Goal: Transaction & Acquisition: Purchase product/service

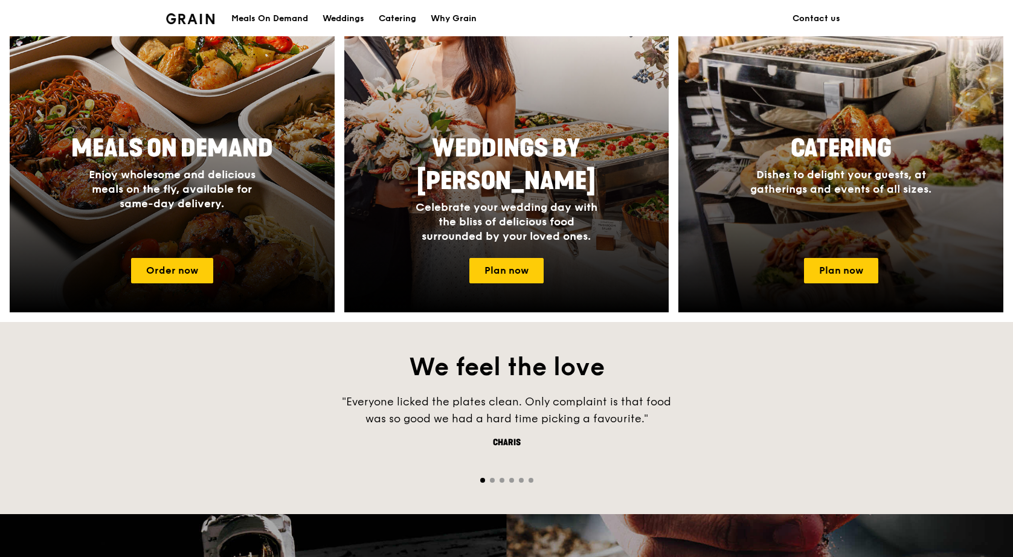
scroll to position [537, 0]
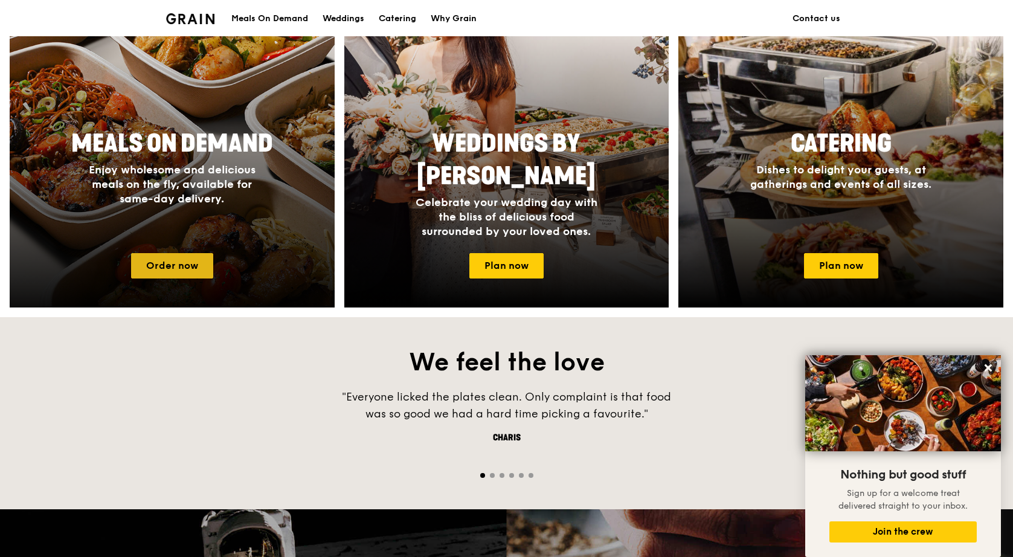
click at [190, 264] on link "Order now" at bounding box center [172, 265] width 82 height 25
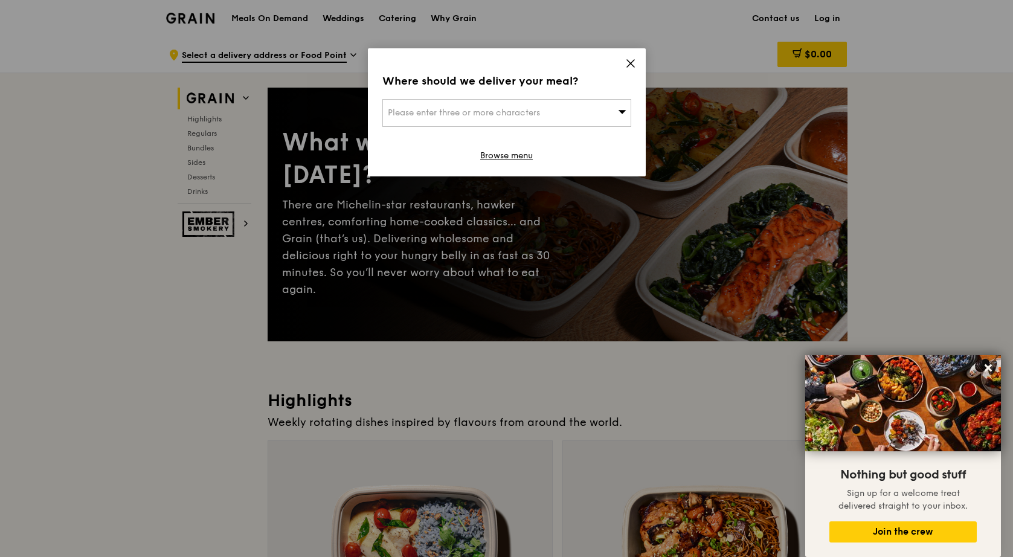
click at [577, 105] on div "Please enter three or more characters" at bounding box center [506, 113] width 249 height 28
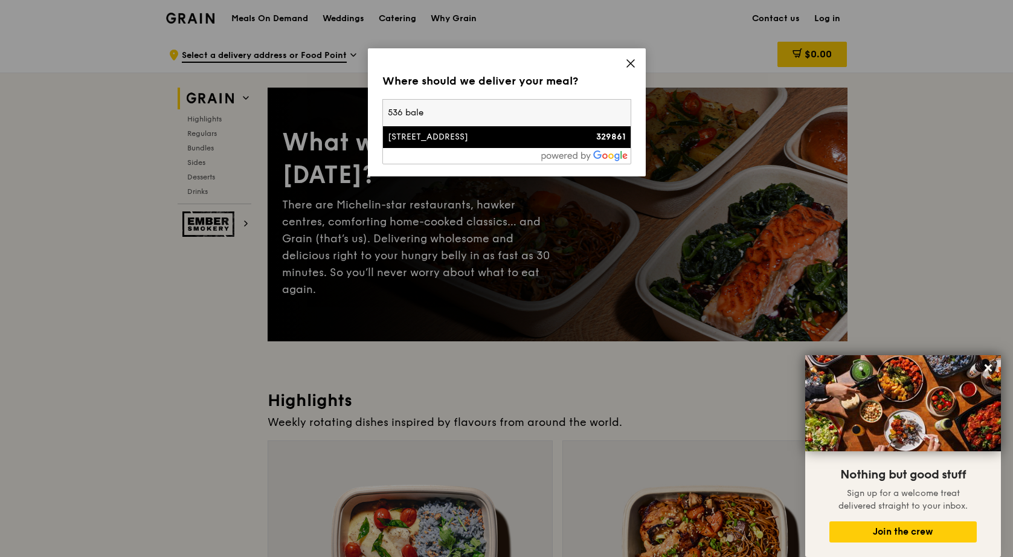
type input "536 bale"
click at [517, 136] on div "[STREET_ADDRESS]" at bounding box center [477, 137] width 179 height 12
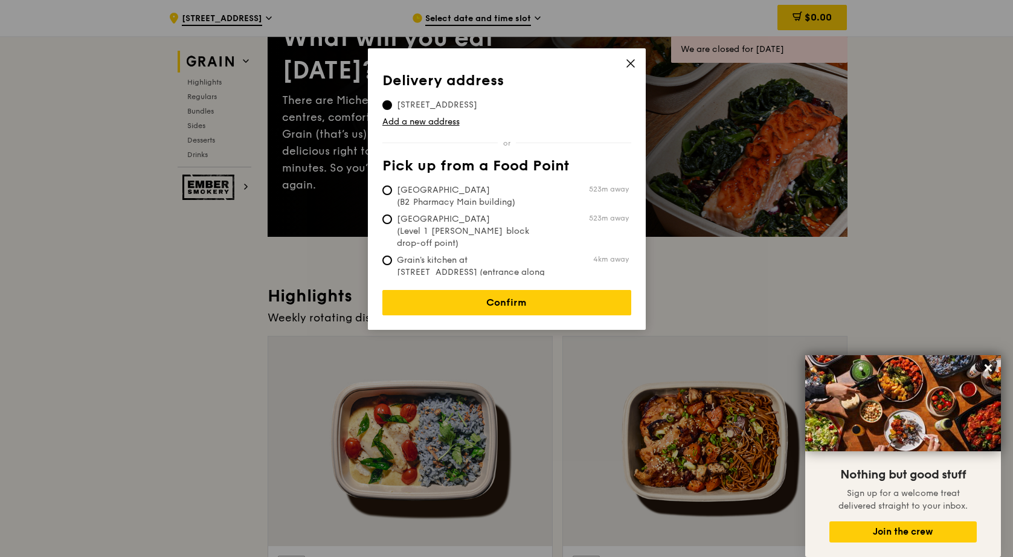
scroll to position [104, 0]
click at [632, 56] on div "Delivery address Pick up from a Food Point Delivery address [STREET_ADDRESS] Ad…" at bounding box center [507, 188] width 278 height 281
click at [630, 61] on icon at bounding box center [630, 63] width 11 height 11
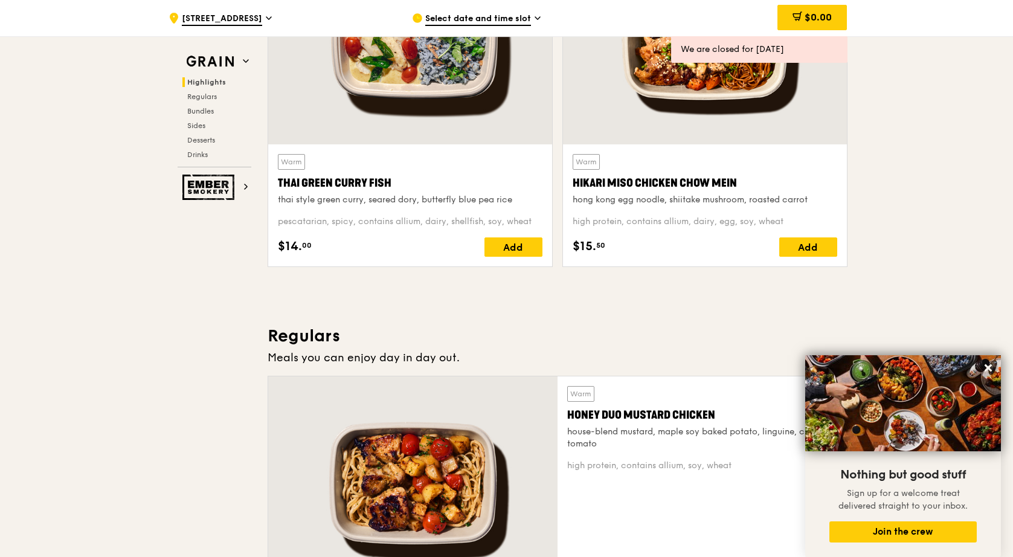
scroll to position [506, 0]
